Goal: Transaction & Acquisition: Purchase product/service

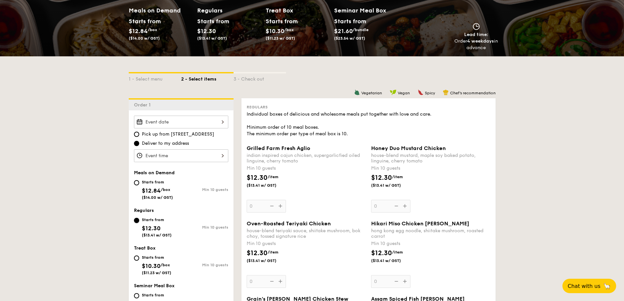
scroll to position [98, 0]
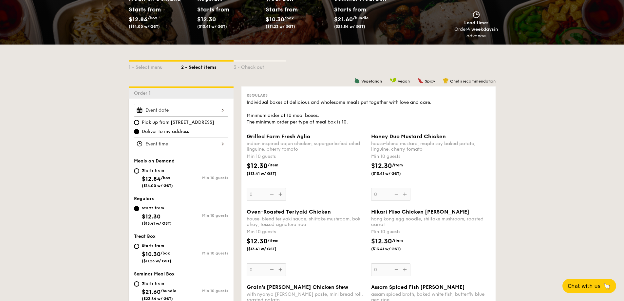
click at [163, 169] on div "Starts from" at bounding box center [157, 170] width 31 height 5
click at [139, 169] on input "Starts from $12.84 /box ($14.00 w/ GST) Min 10 guests" at bounding box center [136, 170] width 5 height 5
radio input "true"
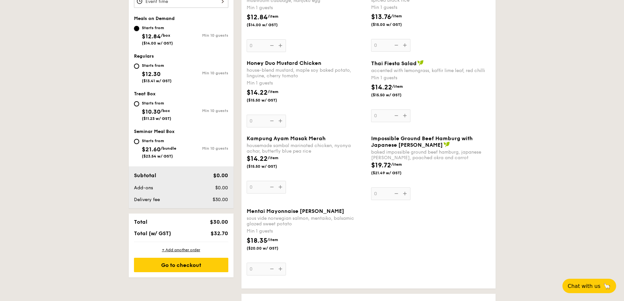
scroll to position [229, 0]
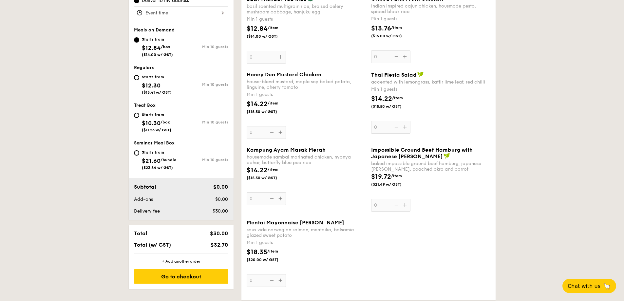
click at [152, 81] on div "Starts from $12.30 ($13.41 w/ GST)" at bounding box center [157, 84] width 30 height 22
click at [139, 80] on input "Starts from $12.30 ($13.41 w/ GST) Min 10 guests" at bounding box center [136, 77] width 5 height 5
radio input "true"
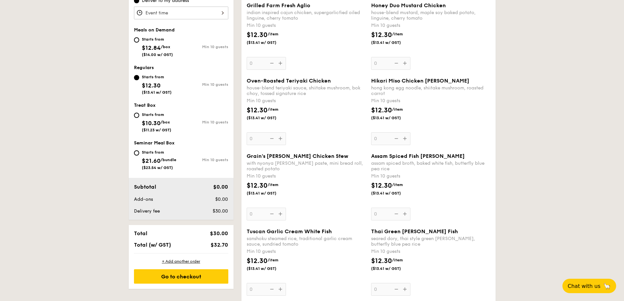
click at [143, 159] on span "$21.60" at bounding box center [151, 160] width 19 height 7
click at [139, 156] on input "Starts from $21.60 /bundle ($23.54 w/ GST) Min 10 guests" at bounding box center [136, 152] width 5 height 5
radio input "true"
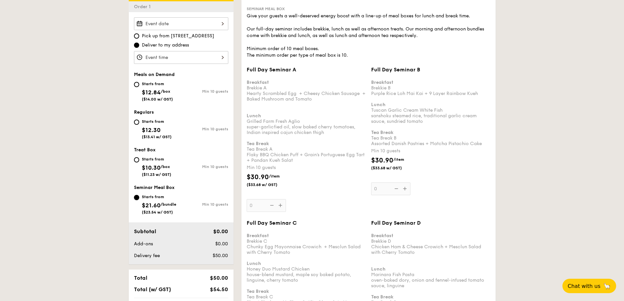
scroll to position [164, 0]
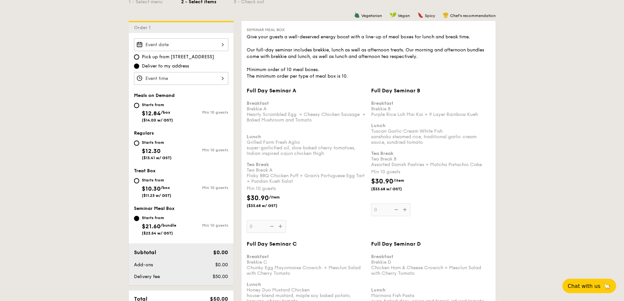
click at [159, 141] on div "Starts from" at bounding box center [157, 142] width 30 height 5
click at [139, 141] on input "Starts from $12.30 ($13.41 w/ GST) Min 10 guests" at bounding box center [136, 143] width 5 height 5
radio input "true"
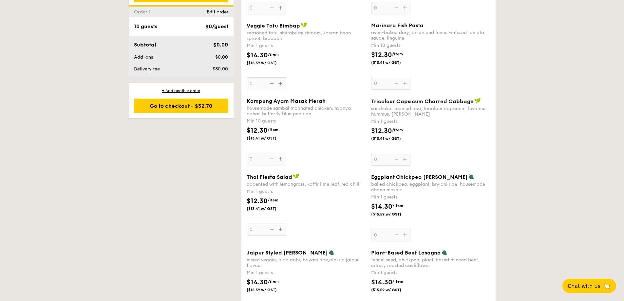
scroll to position [524, 0]
